Goal: Task Accomplishment & Management: Complete application form

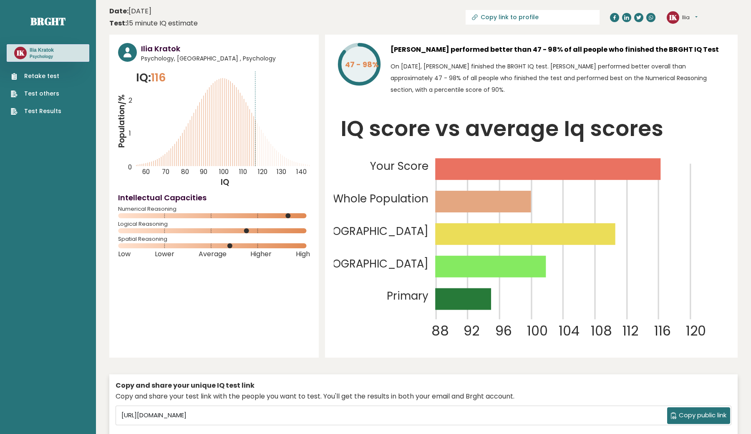
click at [38, 76] on link "Retake test" at bounding box center [36, 76] width 50 height 9
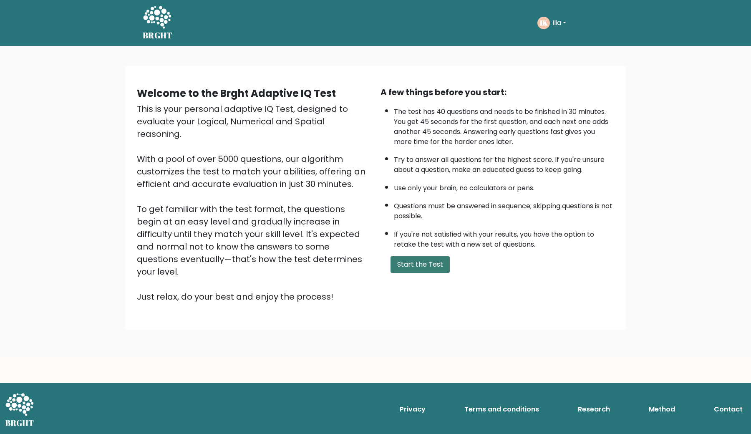
click at [420, 273] on button "Start the Test" at bounding box center [419, 264] width 59 height 17
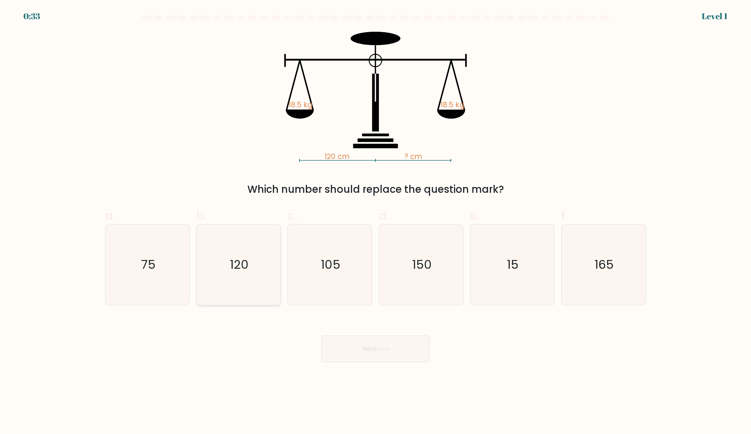
click at [247, 282] on icon "120" at bounding box center [238, 264] width 81 height 81
click at [375, 222] on input "b. 120" at bounding box center [375, 219] width 0 height 5
radio input "true"
click at [336, 348] on button "Next" at bounding box center [375, 348] width 108 height 27
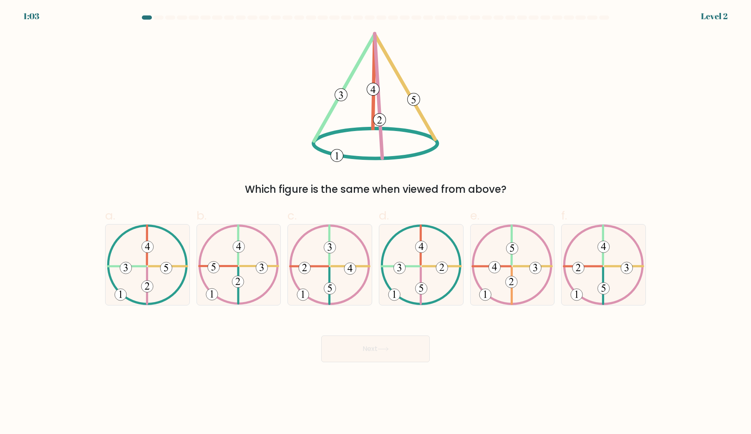
drag, startPoint x: 518, startPoint y: 190, endPoint x: 250, endPoint y: 190, distance: 267.8
click at [249, 190] on div "Which figure is the same when viewed from above?" at bounding box center [375, 189] width 531 height 15
click at [486, 169] on div "Which figure is the same when viewed from above?" at bounding box center [375, 114] width 551 height 165
click at [155, 267] on icon at bounding box center [147, 264] width 81 height 81
click at [375, 222] on input "a." at bounding box center [375, 219] width 0 height 5
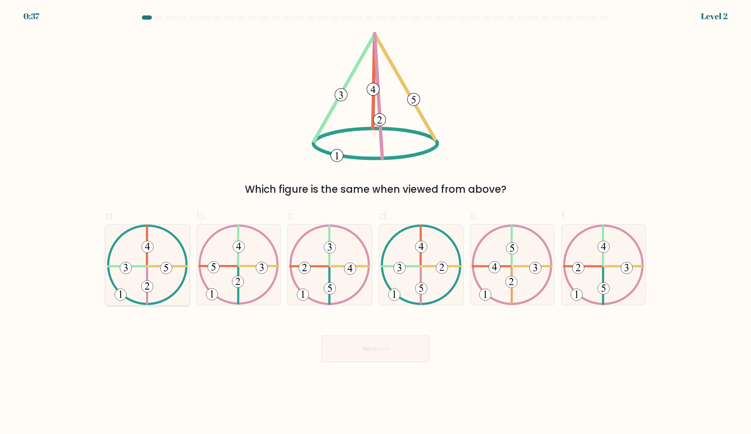
radio input "true"
click at [408, 355] on button "Next" at bounding box center [375, 348] width 108 height 27
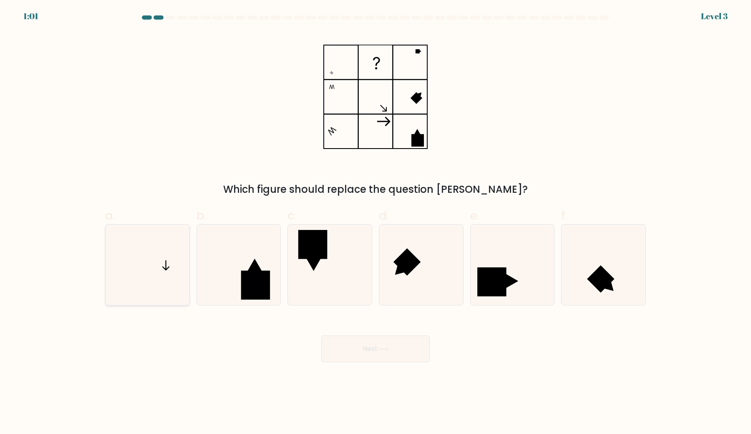
click at [136, 270] on icon at bounding box center [147, 264] width 81 height 81
click at [375, 222] on input "a." at bounding box center [375, 219] width 0 height 5
radio input "true"
click at [370, 357] on button "Next" at bounding box center [375, 348] width 108 height 27
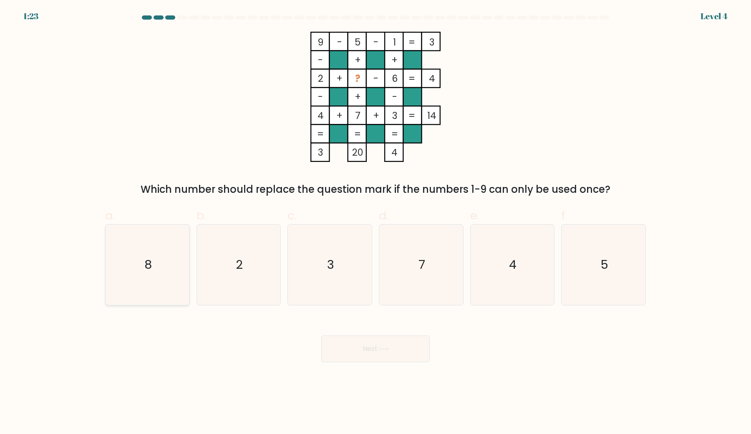
click at [123, 285] on icon "8" at bounding box center [147, 264] width 81 height 81
click at [375, 222] on input "a. 8" at bounding box center [375, 219] width 0 height 5
radio input "true"
click at [341, 350] on button "Next" at bounding box center [375, 348] width 108 height 27
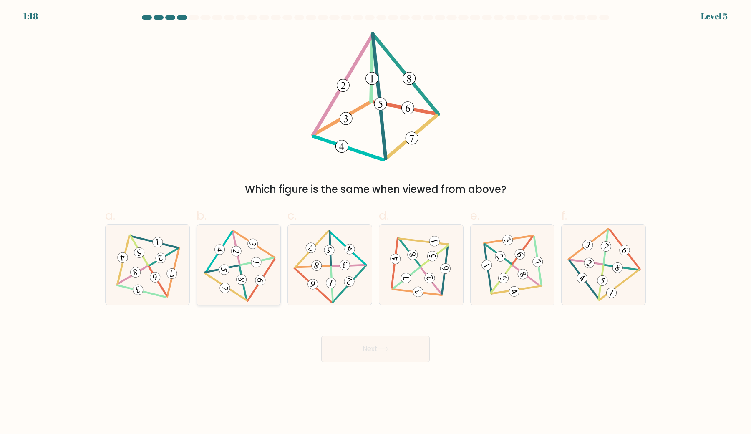
click at [246, 260] on icon at bounding box center [239, 265] width 66 height 64
click at [375, 222] on input "b." at bounding box center [375, 219] width 0 height 5
radio input "true"
click at [400, 351] on button "Next" at bounding box center [375, 348] width 108 height 27
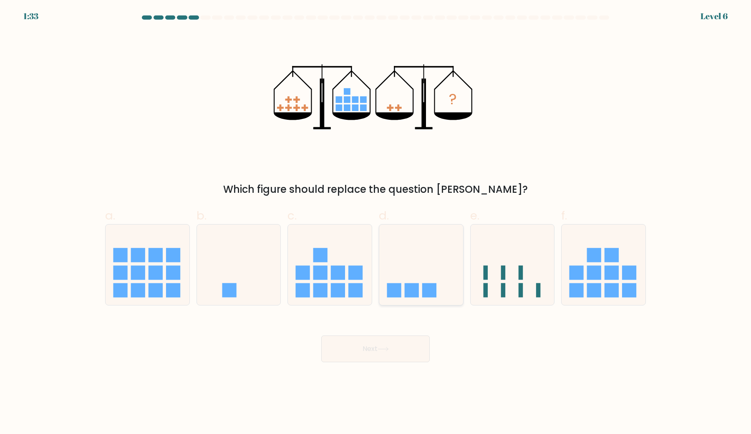
click at [425, 259] on icon at bounding box center [421, 264] width 84 height 69
click at [376, 222] on input "d." at bounding box center [375, 219] width 0 height 5
radio input "true"
click at [395, 347] on button "Next" at bounding box center [375, 348] width 108 height 27
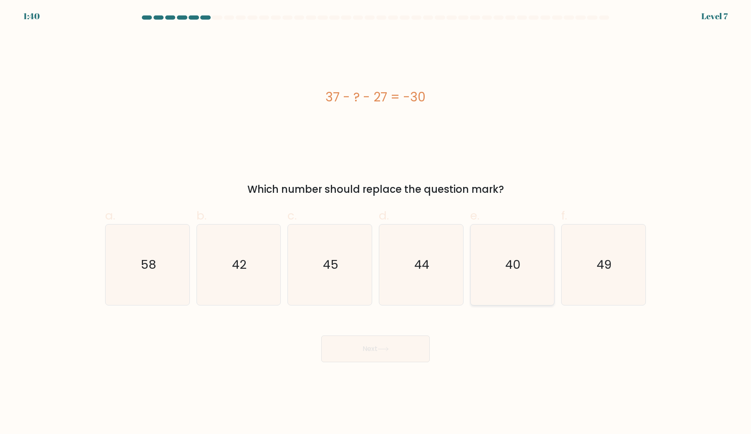
click at [514, 252] on icon "40" at bounding box center [512, 264] width 81 height 81
click at [376, 222] on input "e. 40" at bounding box center [375, 219] width 0 height 5
radio input "true"
click at [358, 347] on button "Next" at bounding box center [375, 348] width 108 height 27
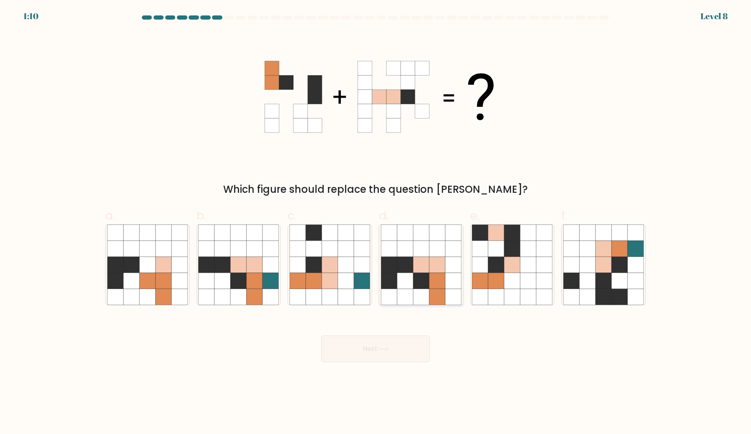
click at [437, 282] on icon at bounding box center [437, 281] width 16 height 16
click at [376, 222] on input "d." at bounding box center [375, 219] width 0 height 5
radio input "true"
click at [263, 156] on icon at bounding box center [375, 97] width 250 height 130
click at [426, 256] on icon at bounding box center [421, 249] width 16 height 16
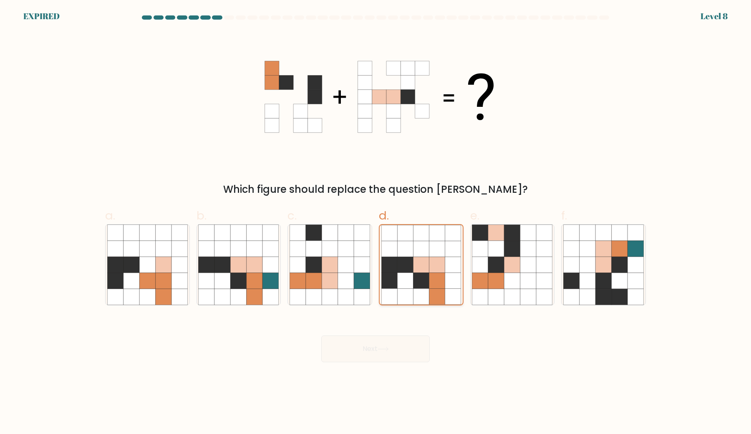
click at [376, 222] on input "d." at bounding box center [375, 219] width 0 height 5
click at [389, 359] on div "Next" at bounding box center [375, 338] width 551 height 47
click at [398, 271] on icon at bounding box center [405, 265] width 16 height 16
click at [376, 222] on input "d." at bounding box center [375, 219] width 0 height 5
click at [227, 18] on div at bounding box center [229, 17] width 10 height 4
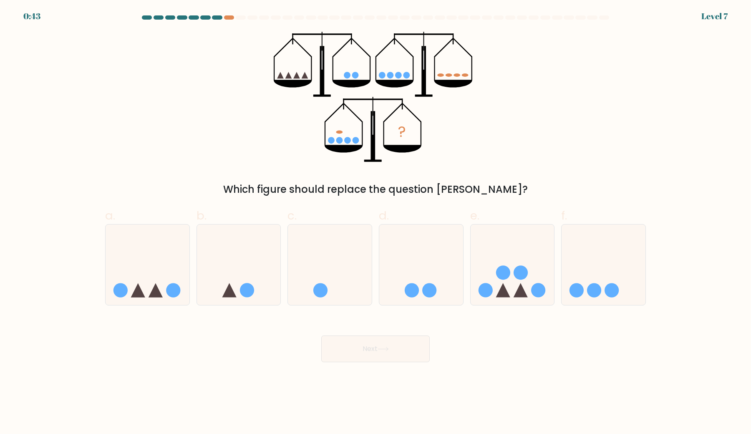
click at [215, 16] on div at bounding box center [217, 17] width 10 height 4
click at [226, 19] on div at bounding box center [229, 17] width 10 height 4
click at [230, 18] on div at bounding box center [229, 17] width 10 height 4
click at [263, 128] on div "? Which figure should replace the question mark?" at bounding box center [375, 114] width 551 height 165
